Goal: Information Seeking & Learning: Compare options

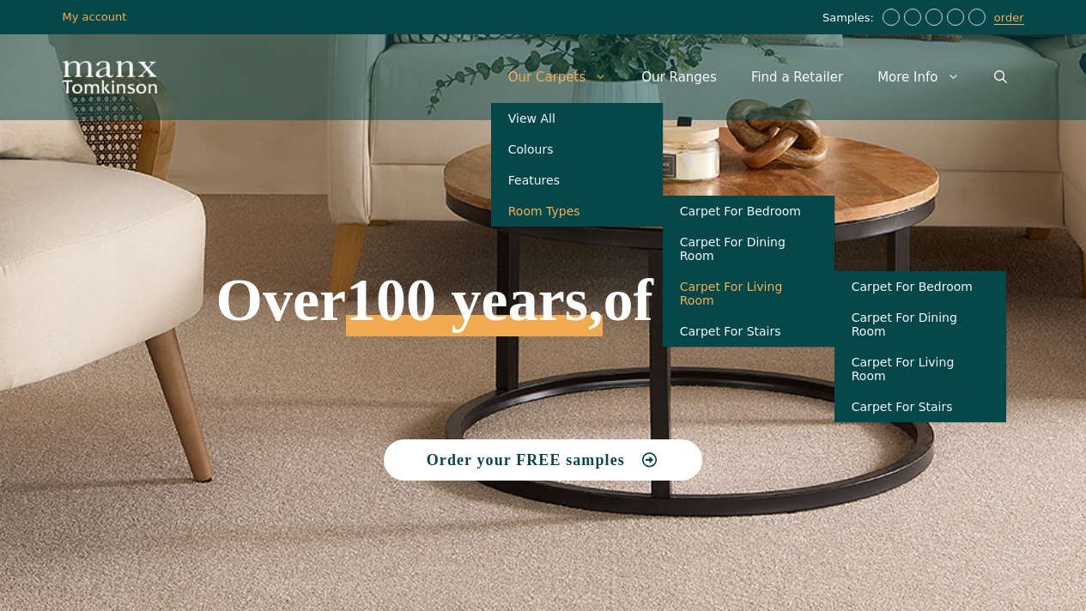
click at [744, 282] on link "Carpet For Living Room" at bounding box center [749, 293] width 172 height 45
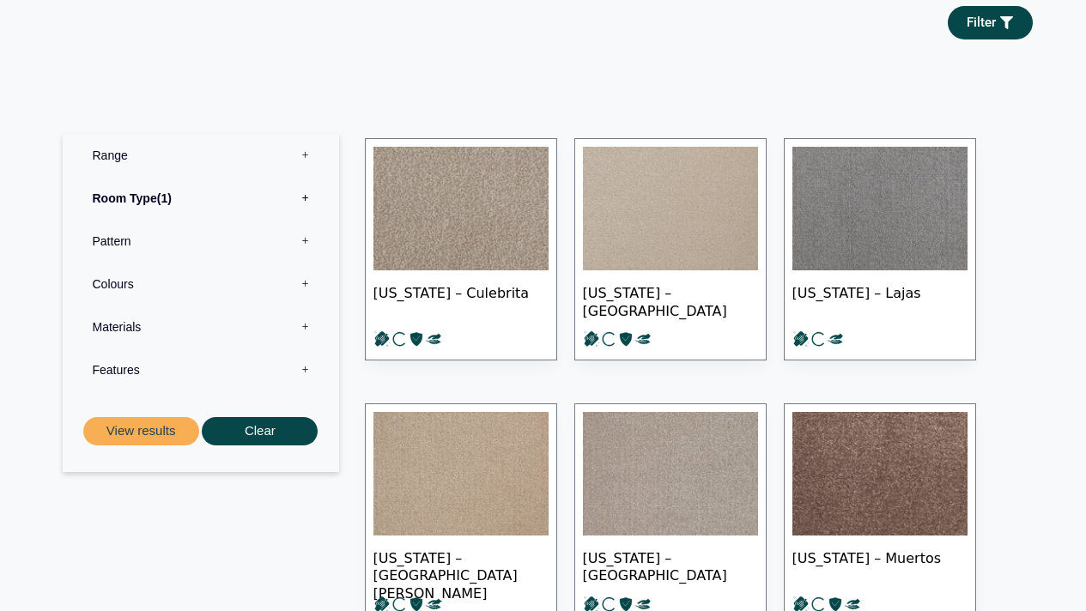
scroll to position [687, 0]
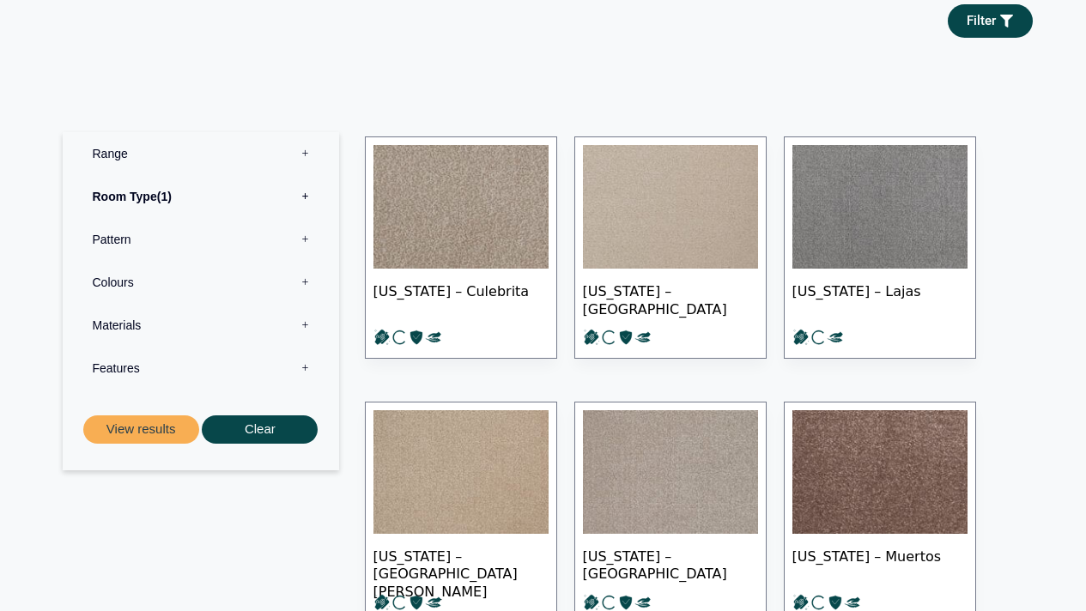
click at [304, 132] on label "Range 0" at bounding box center [201, 153] width 251 height 43
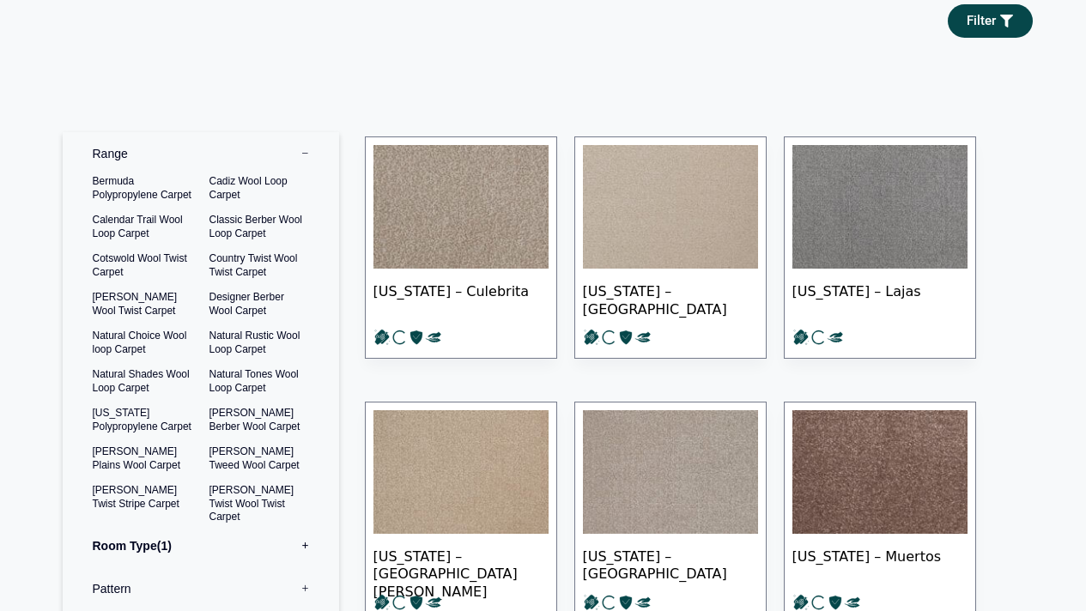
click at [304, 132] on label "Range 0" at bounding box center [201, 153] width 251 height 43
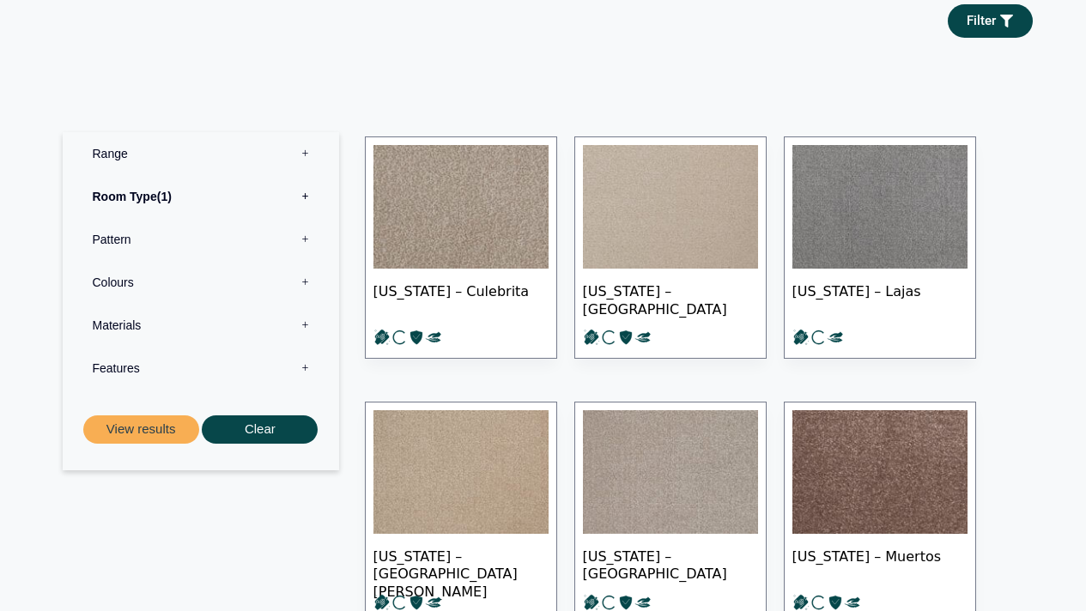
click at [302, 223] on label "Pattern 0" at bounding box center [201, 239] width 251 height 43
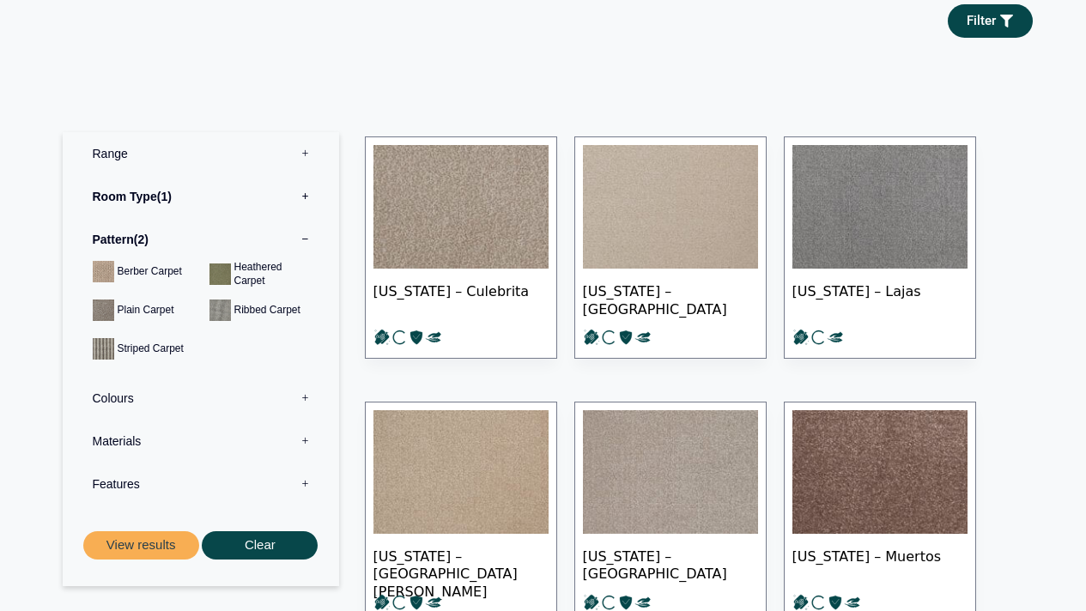
drag, startPoint x: 179, startPoint y: 463, endPoint x: 306, endPoint y: 382, distance: 149.8
click at [306, 382] on div "Range 0 Bermuda Polypropylene Carpet Cadiz Wool Loop Carpet Calendar Trail Wool…" at bounding box center [201, 318] width 251 height 373
click at [254, 384] on label "Colours 0" at bounding box center [201, 398] width 251 height 43
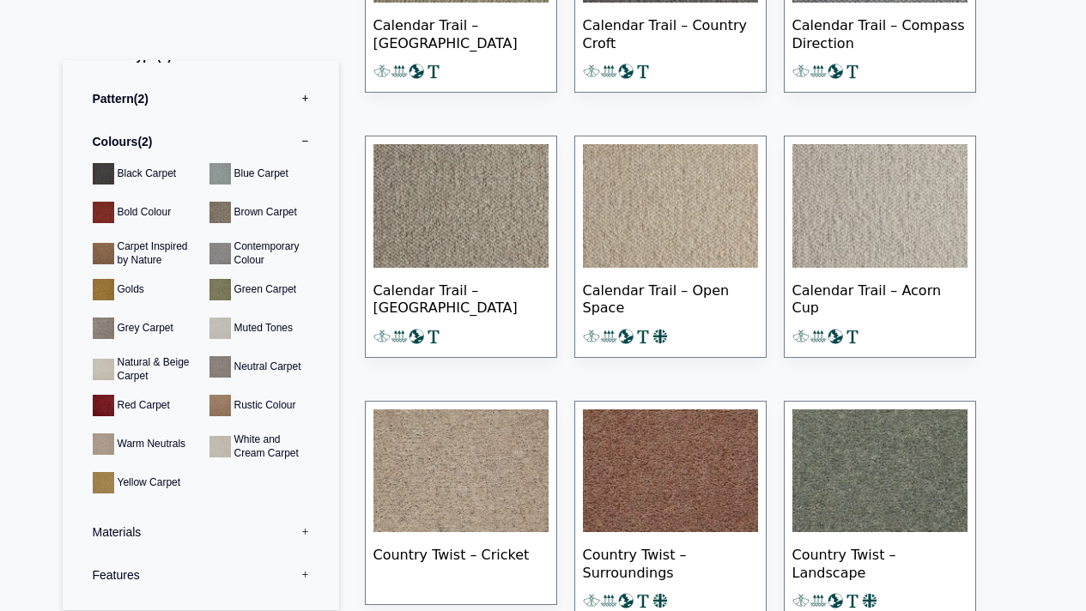
scroll to position [2029, 0]
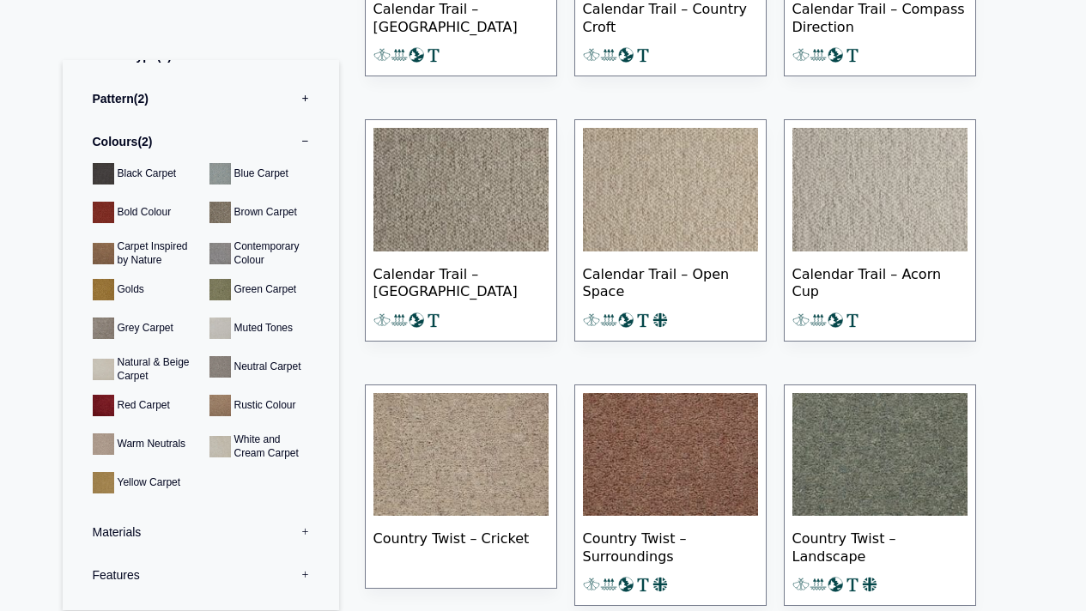
click at [895, 196] on img at bounding box center [879, 190] width 175 height 124
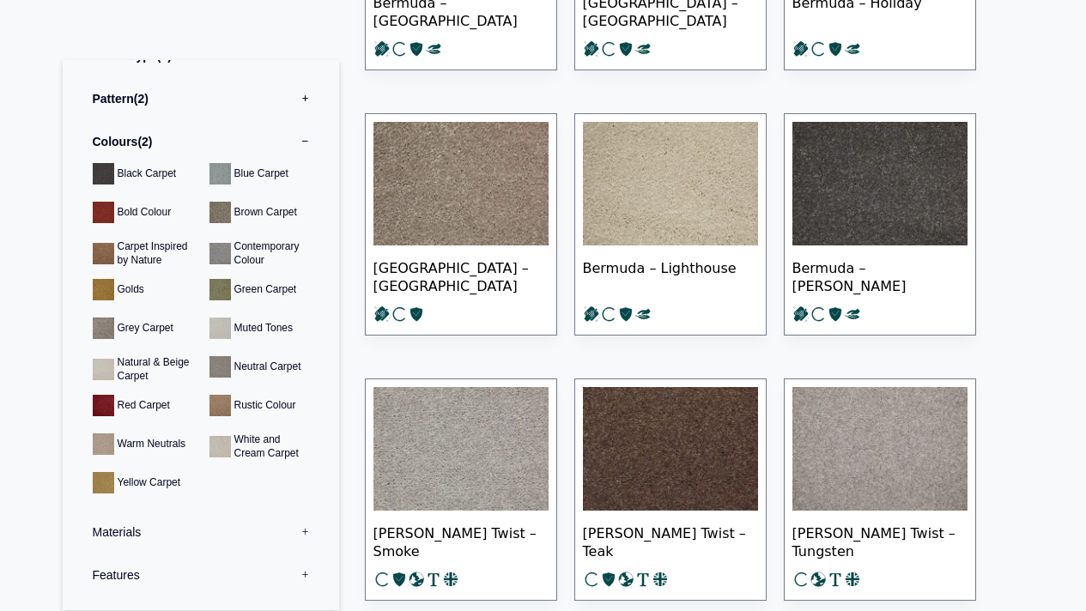
scroll to position [4934, 0]
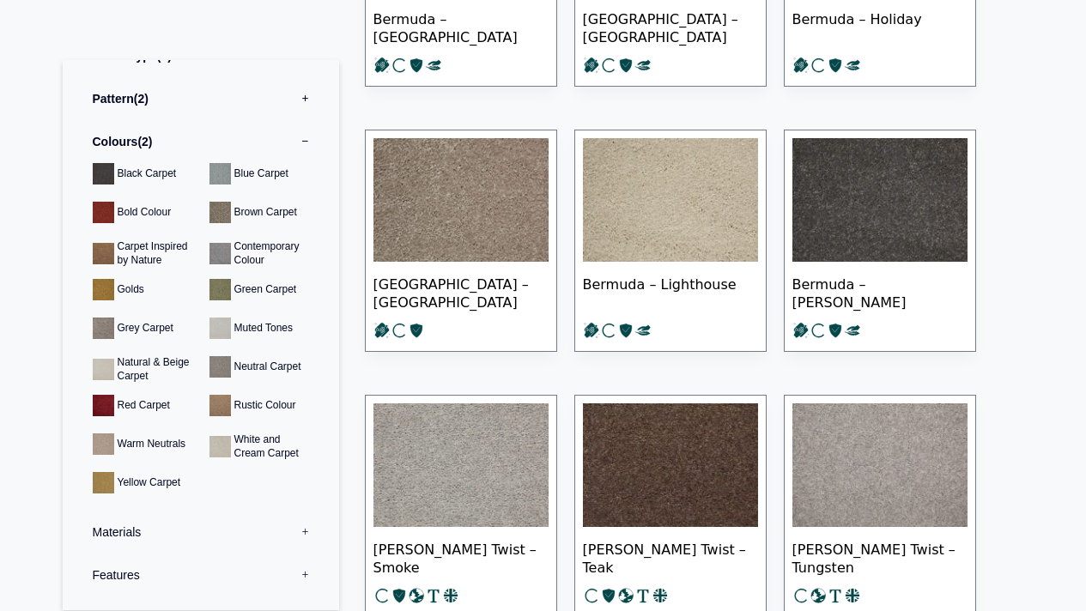
click at [473, 475] on img at bounding box center [460, 465] width 175 height 124
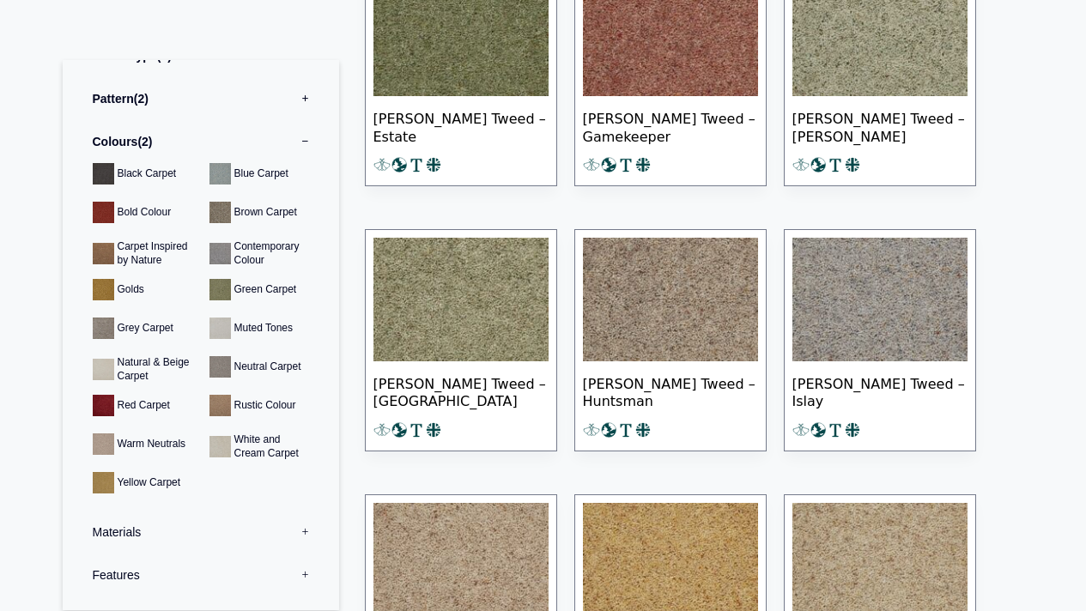
scroll to position [7452, 0]
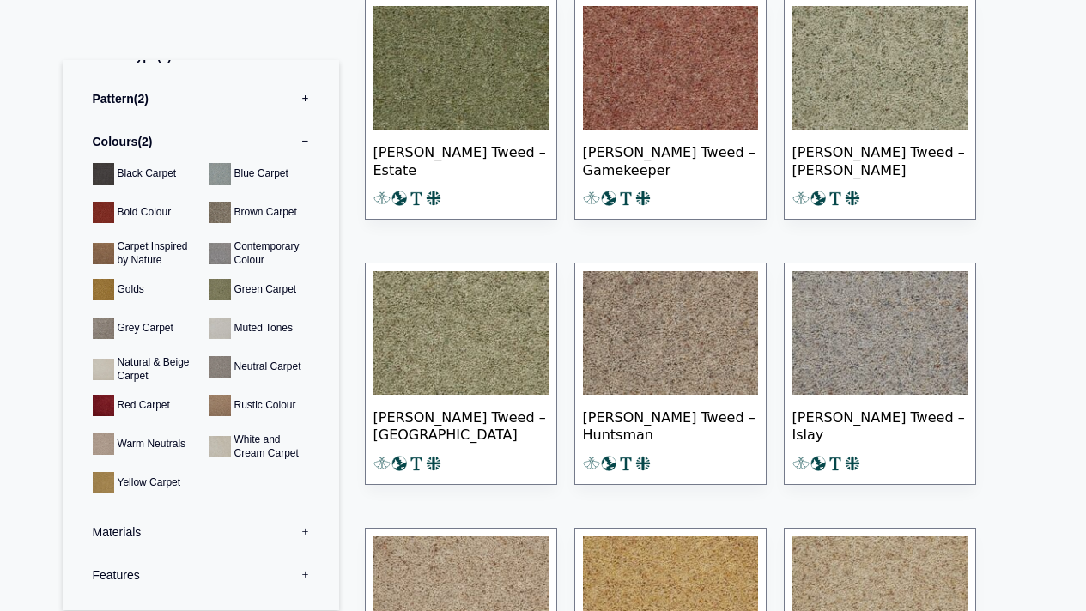
click at [852, 348] on img at bounding box center [879, 333] width 175 height 124
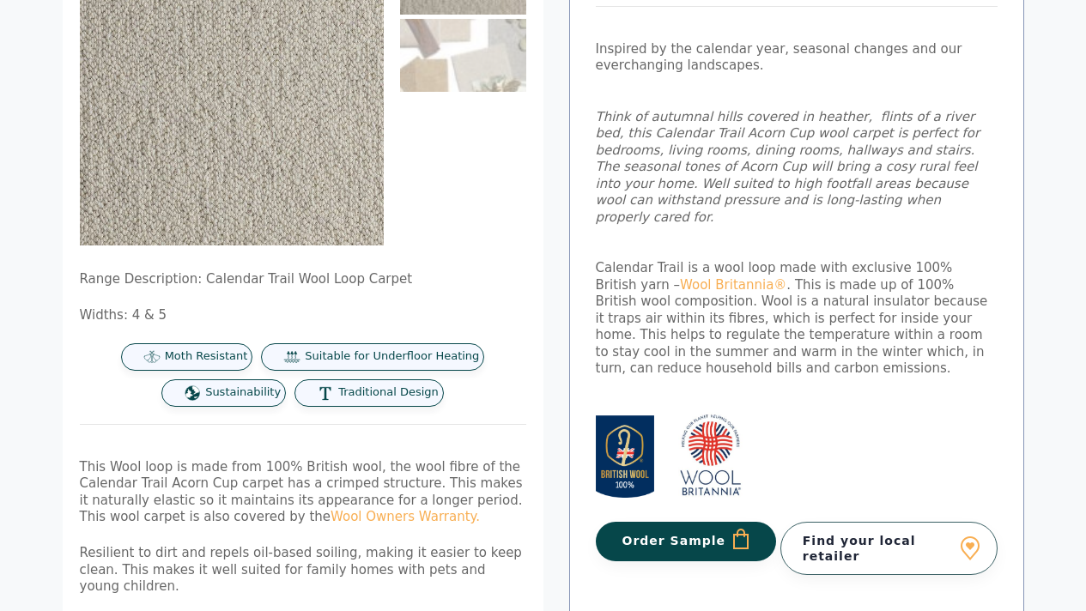
scroll to position [257, 0]
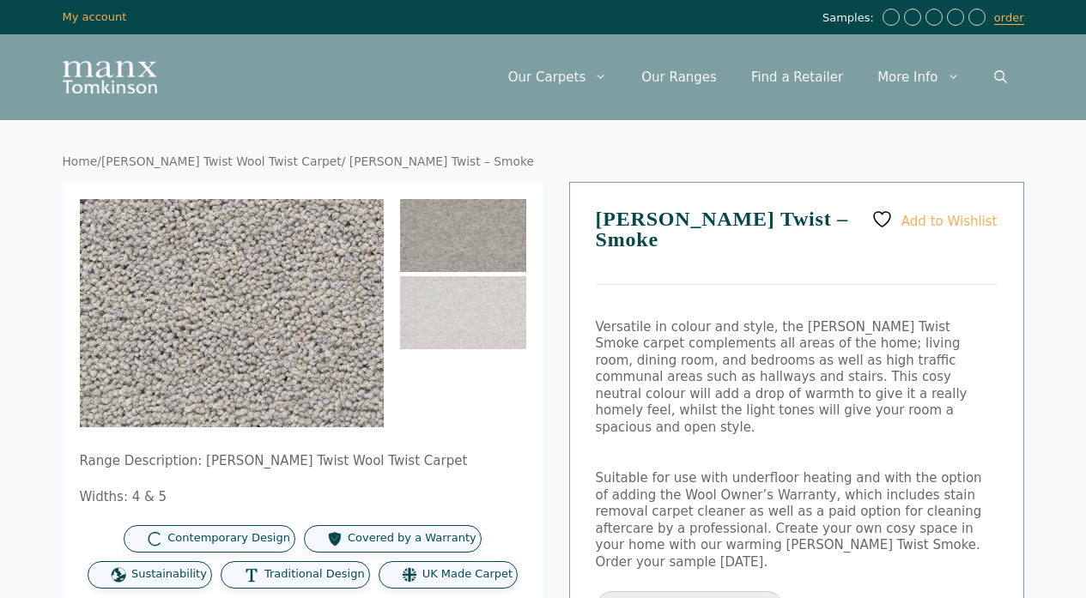
click at [261, 363] on img at bounding box center [194, 250] width 685 height 515
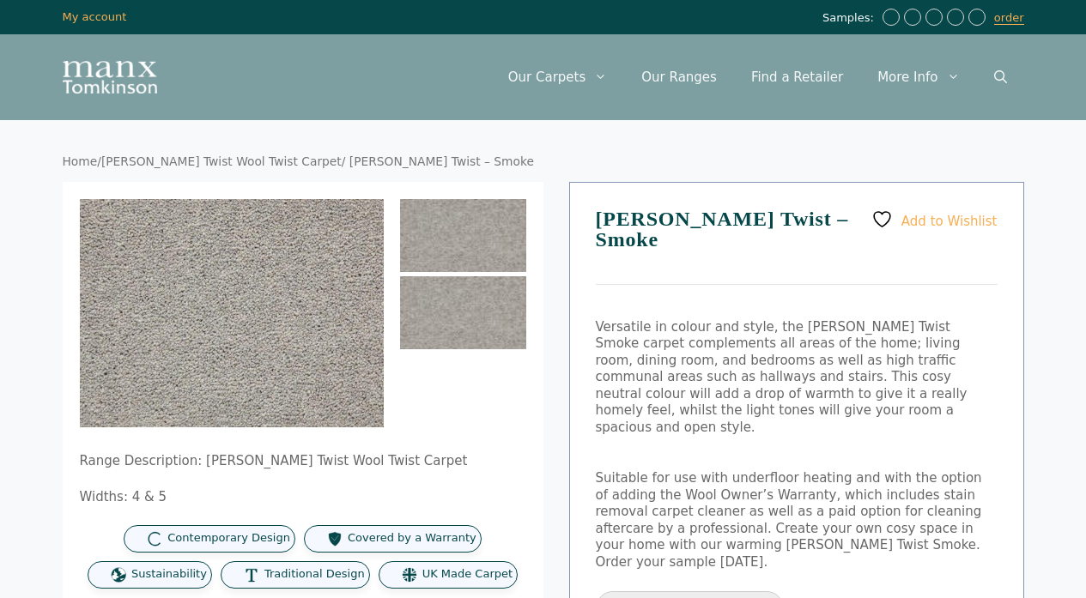
click at [477, 338] on img at bounding box center [463, 312] width 126 height 73
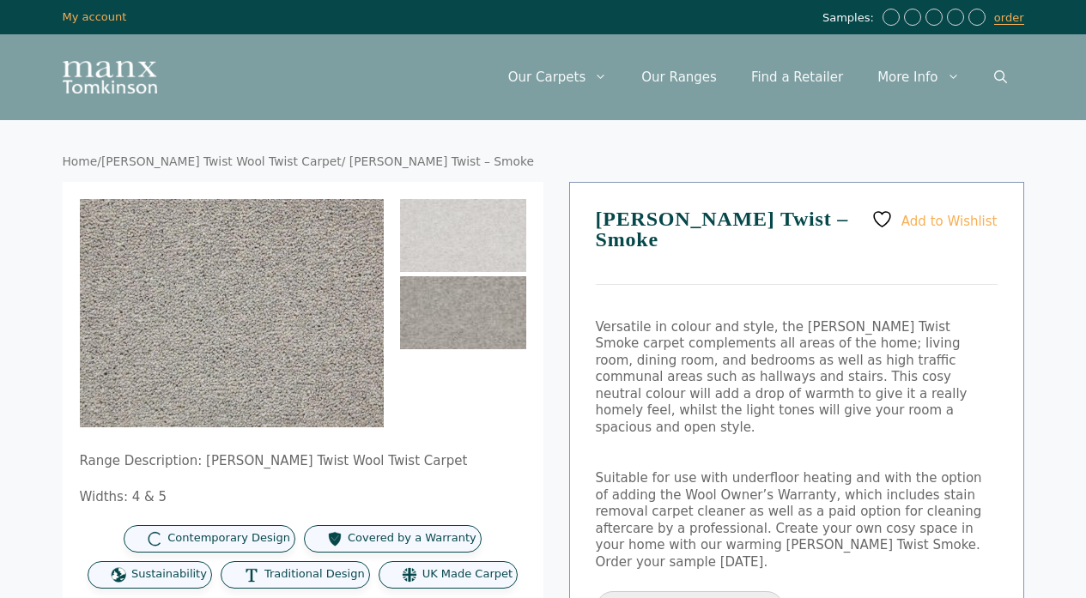
click at [477, 338] on img at bounding box center [463, 312] width 126 height 73
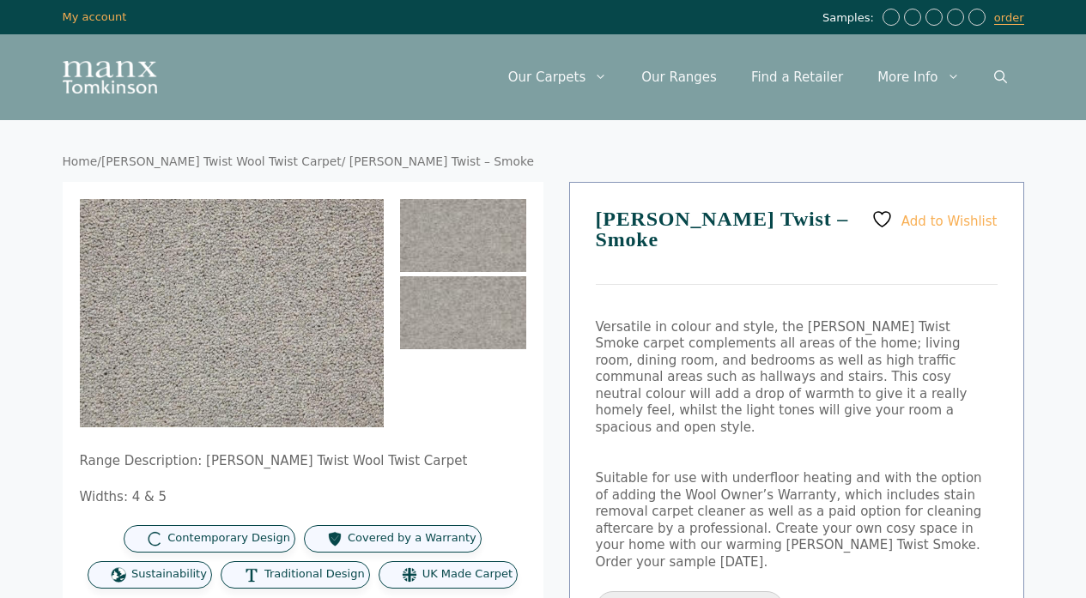
click at [478, 258] on img at bounding box center [463, 235] width 126 height 73
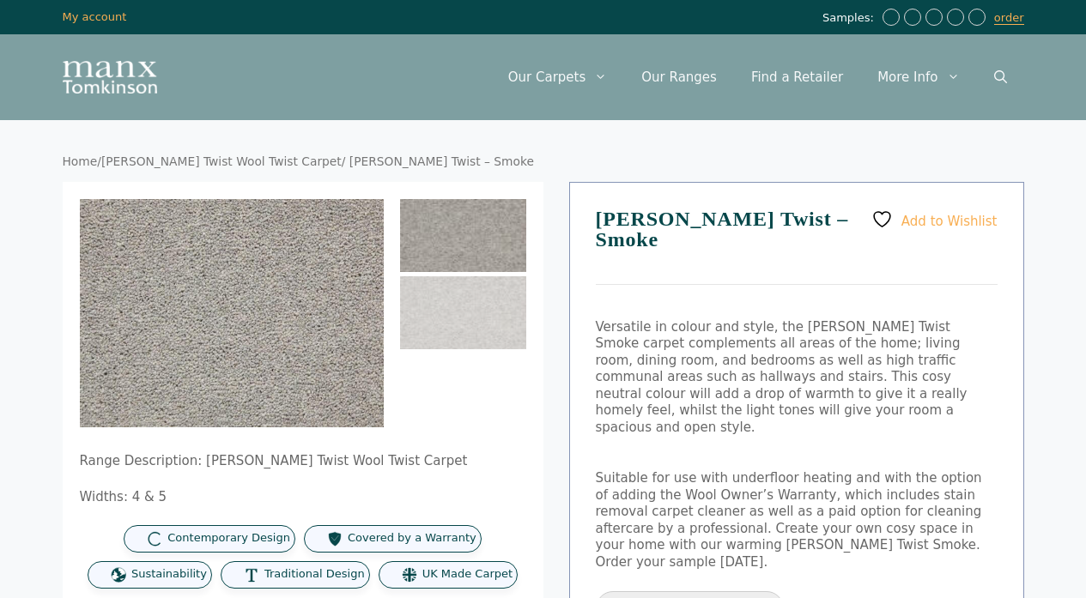
click at [478, 258] on img at bounding box center [463, 235] width 126 height 73
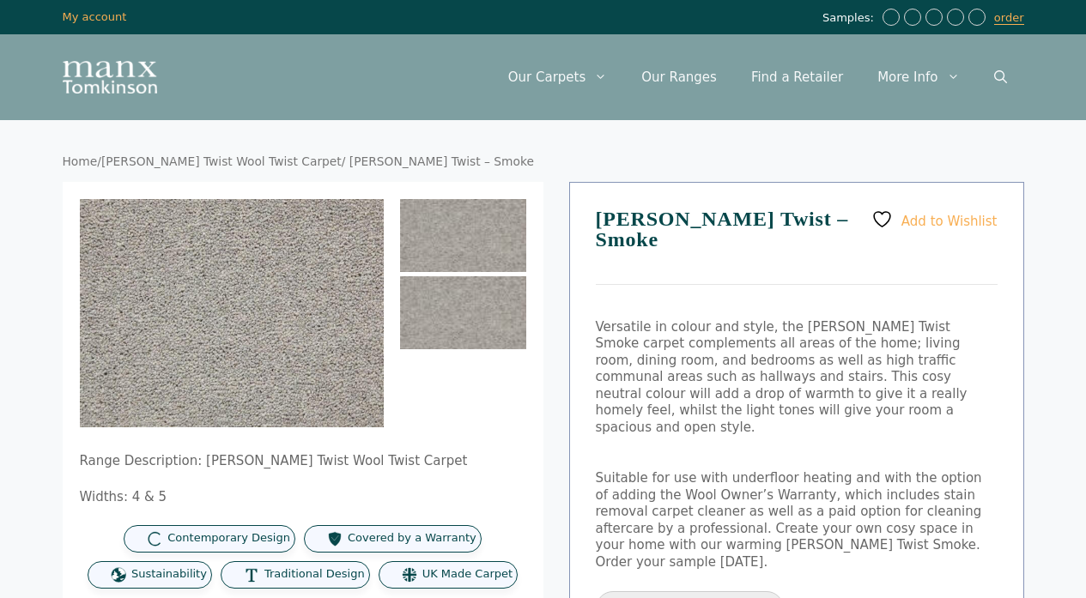
click at [473, 335] on img at bounding box center [463, 312] width 126 height 73
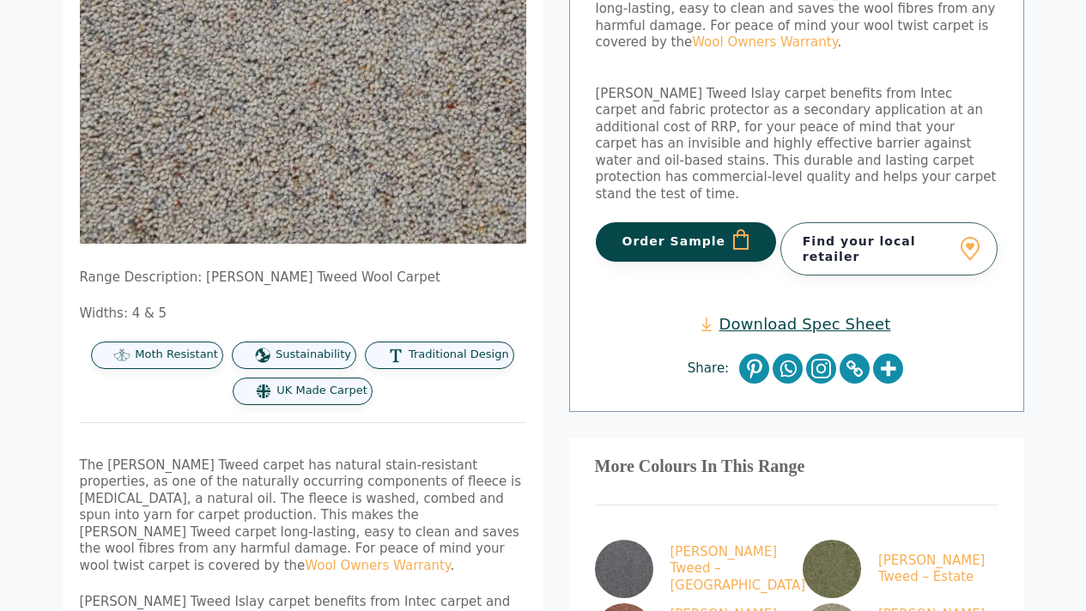
scroll to position [396, 0]
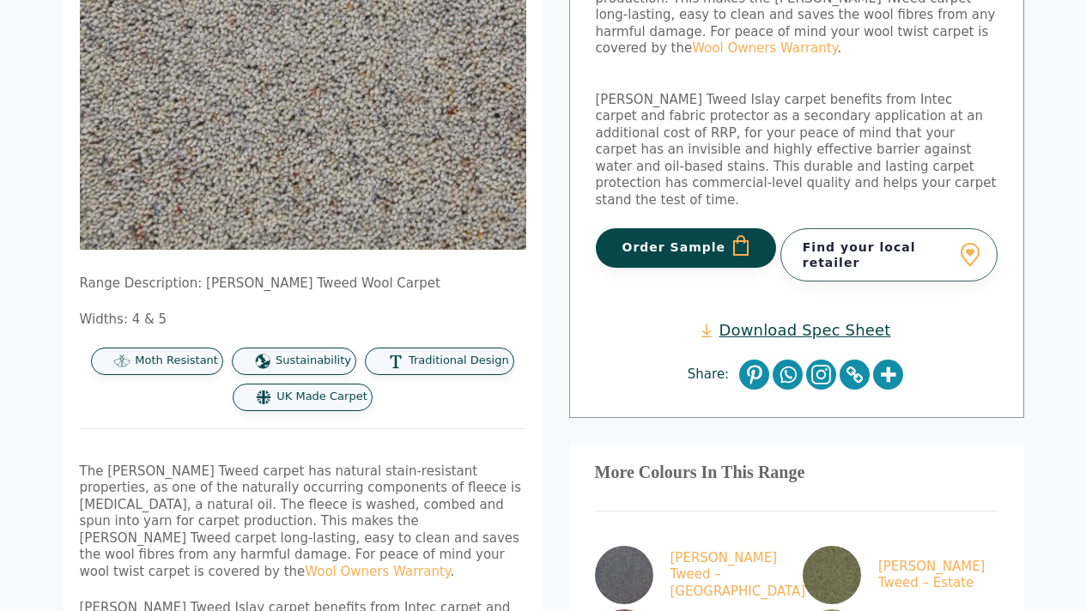
click at [797, 320] on link "Download Spec Sheet" at bounding box center [795, 330] width 189 height 20
